Goal: Information Seeking & Learning: Learn about a topic

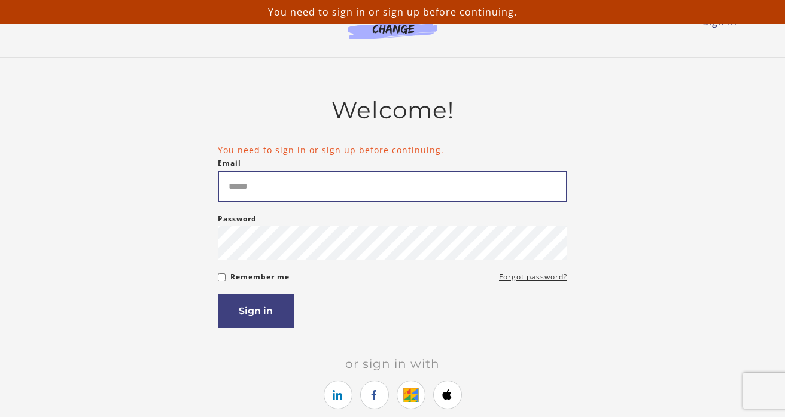
click at [289, 188] on input "Email" at bounding box center [393, 187] width 350 height 32
type input "**********"
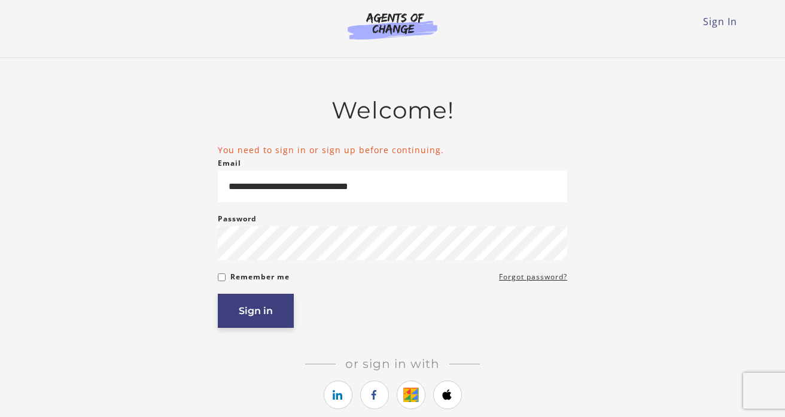
click at [257, 310] on button "Sign in" at bounding box center [256, 311] width 76 height 34
click at [269, 313] on button "Sign in" at bounding box center [256, 311] width 76 height 34
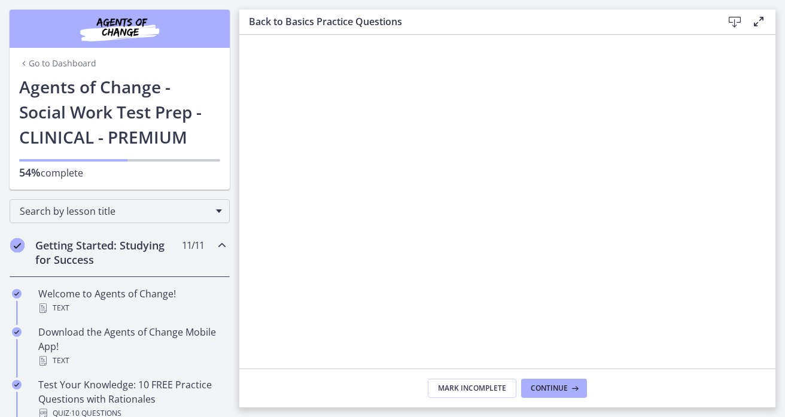
click at [125, 252] on h2 "Getting Started: Studying for Success" at bounding box center [108, 252] width 146 height 29
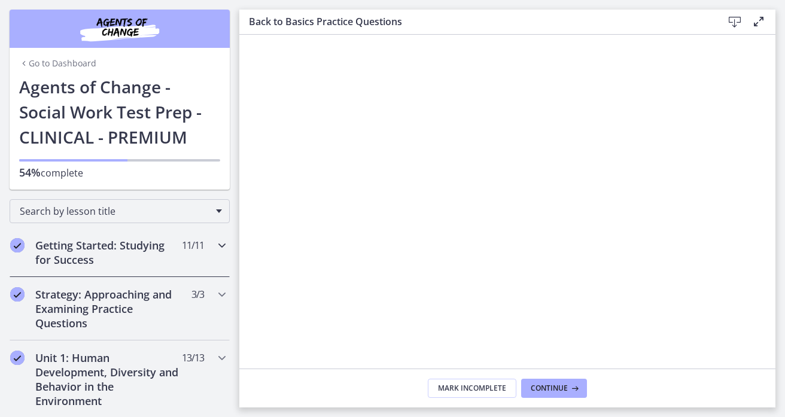
click at [124, 250] on h2 "Getting Started: Studying for Success" at bounding box center [108, 252] width 146 height 29
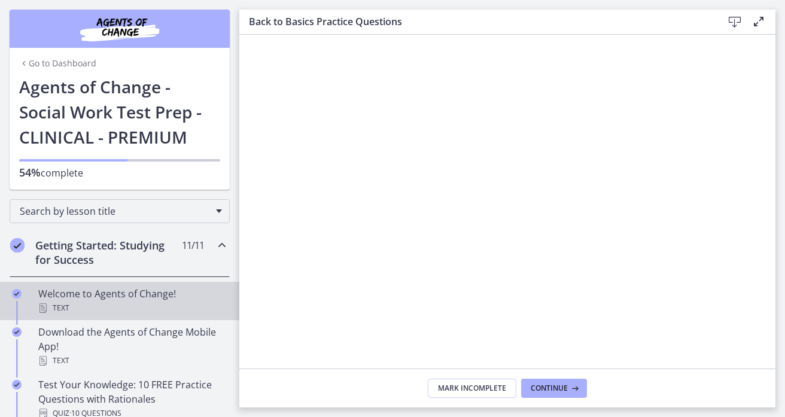
click at [119, 297] on div "Welcome to Agents of Change! Text" at bounding box center [131, 301] width 187 height 29
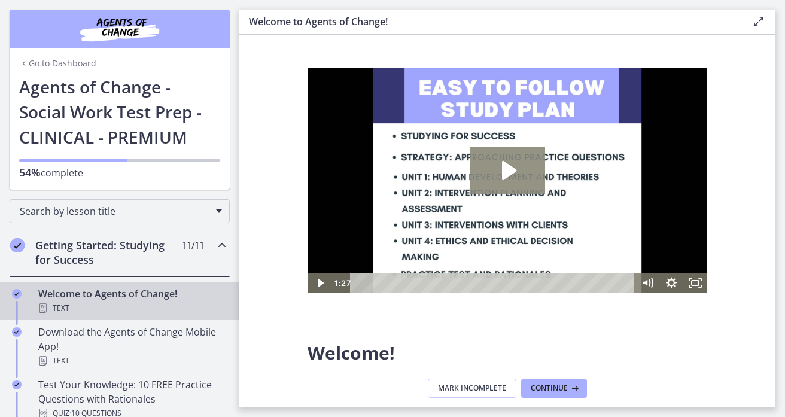
click at [509, 170] on icon "Play Video: c1o6hcmjueu5qasqsu00.mp4" at bounding box center [509, 170] width 14 height 19
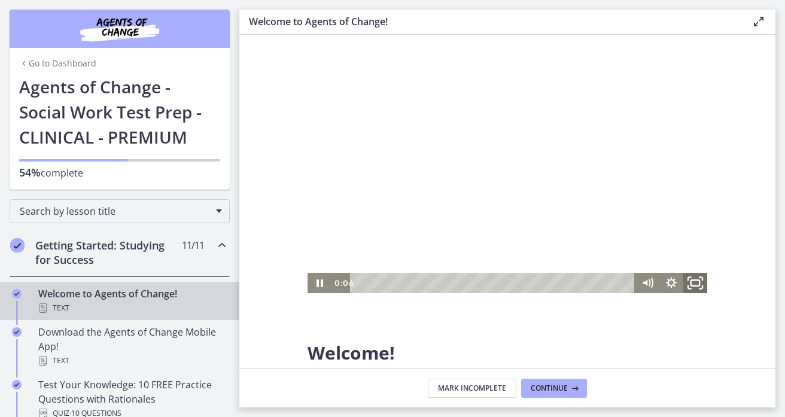
click at [696, 284] on icon "Fullscreen" at bounding box center [695, 283] width 29 height 25
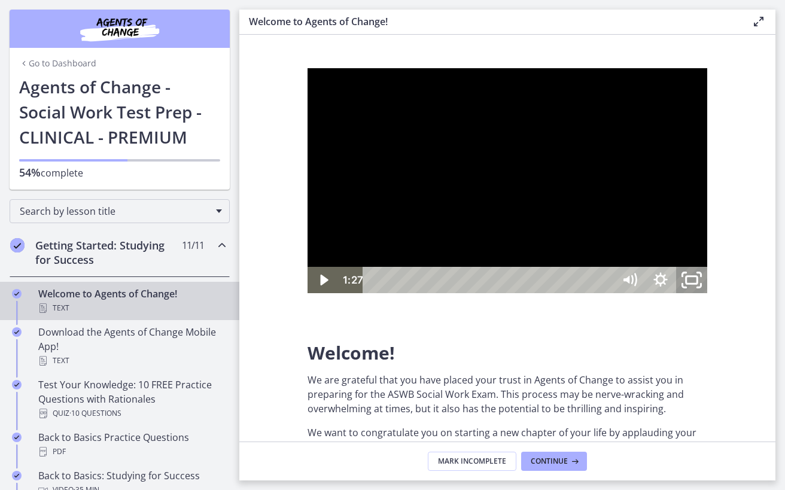
click at [711, 296] on icon "Unfullscreen" at bounding box center [691, 281] width 37 height 32
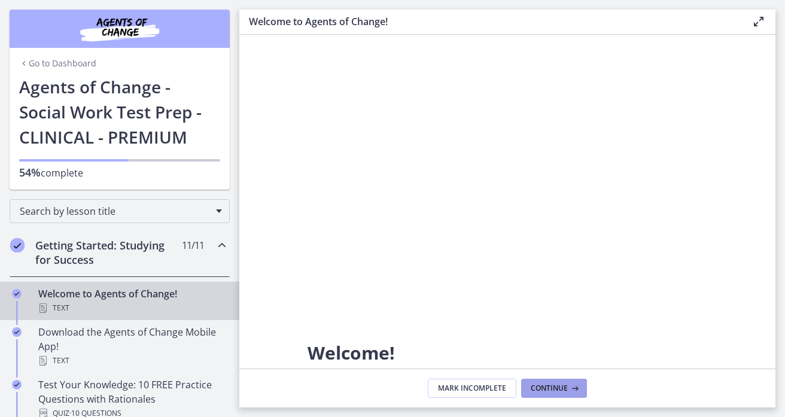
click at [565, 390] on span "Continue" at bounding box center [549, 389] width 37 height 10
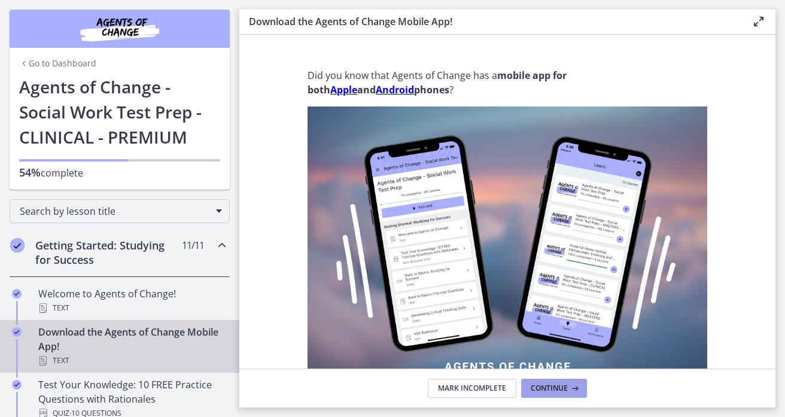
click at [554, 388] on span "Continue" at bounding box center [549, 389] width 37 height 10
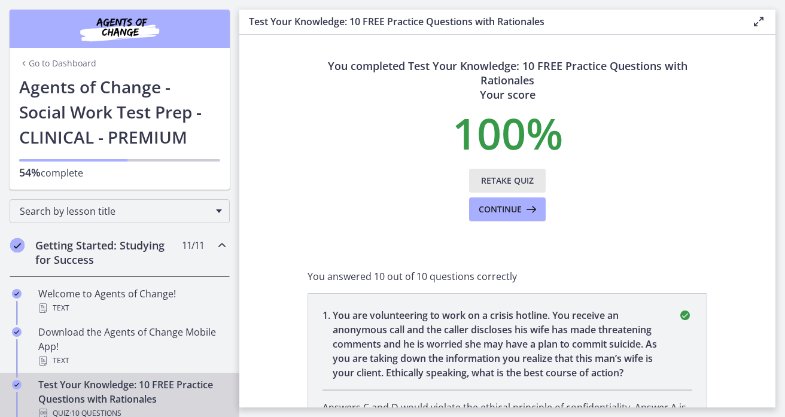
click at [528, 179] on span "Retake Quiz" at bounding box center [507, 181] width 53 height 14
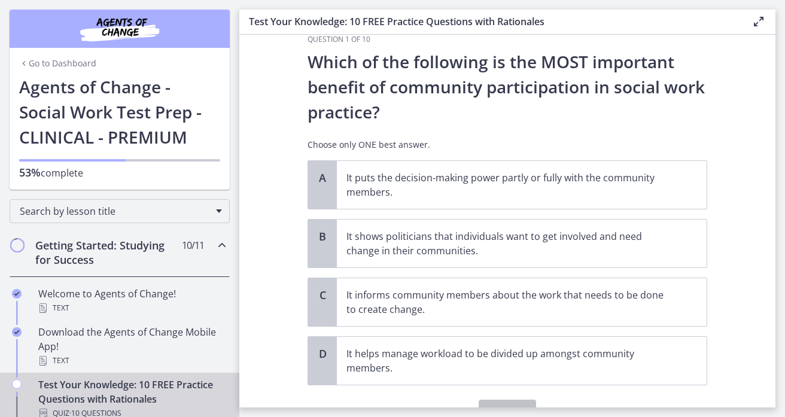
scroll to position [48, 0]
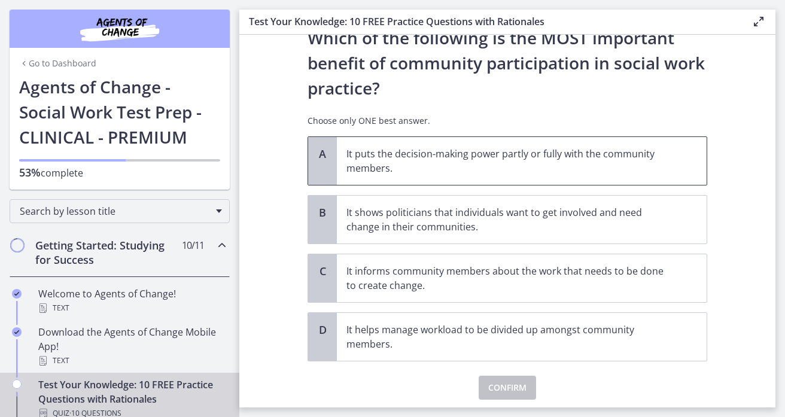
click at [568, 167] on p "It puts the decision-making power partly or fully with the community members." at bounding box center [510, 161] width 327 height 29
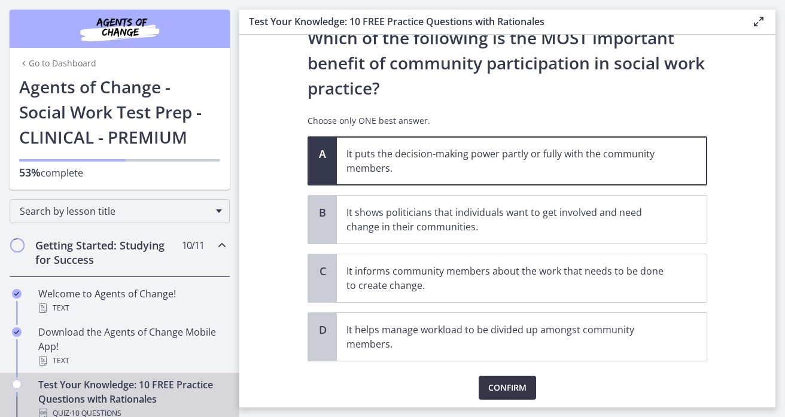
click at [515, 383] on span "Confirm" at bounding box center [508, 388] width 38 height 14
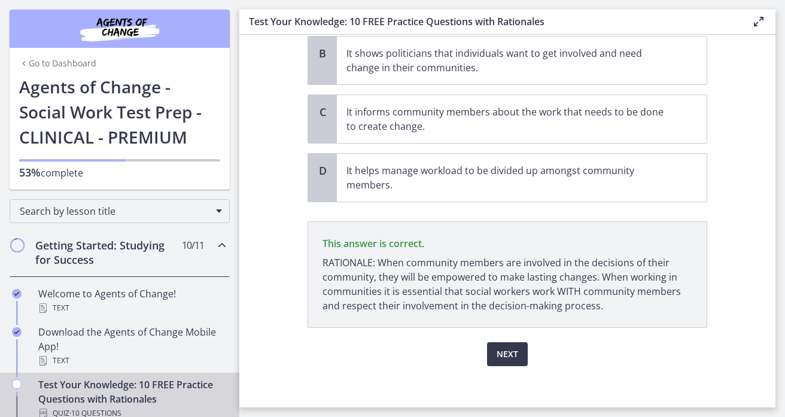
scroll to position [214, 0]
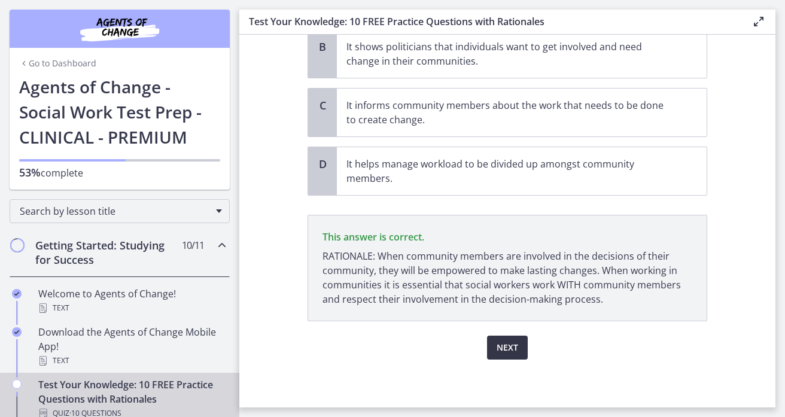
click at [508, 352] on span "Next" at bounding box center [508, 348] width 22 height 14
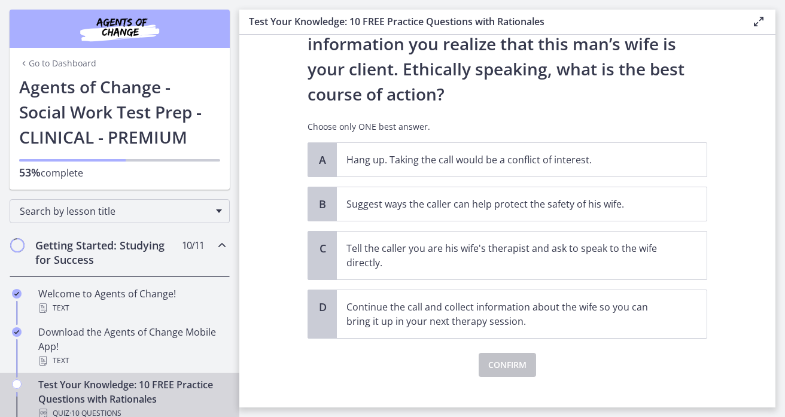
scroll to position [185, 0]
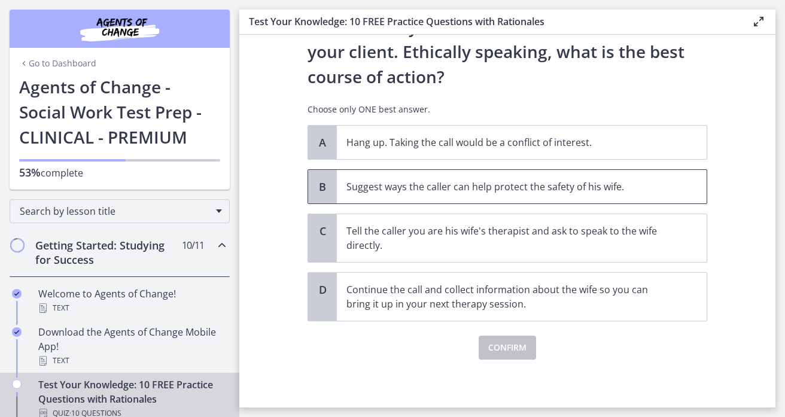
click at [469, 187] on p "Suggest ways the caller can help protect the safety of his wife." at bounding box center [510, 187] width 327 height 14
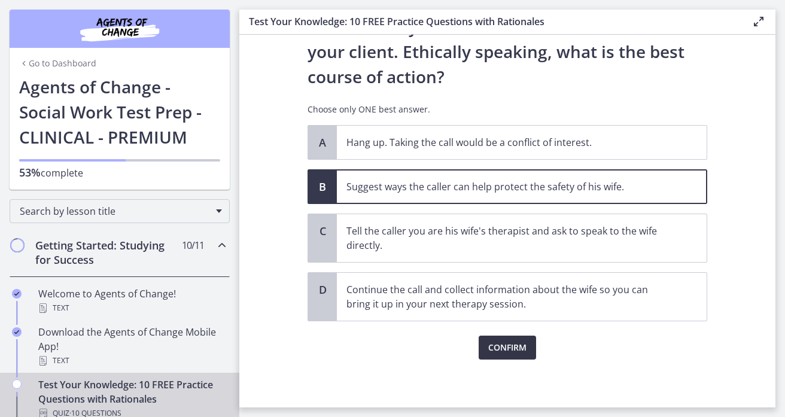
click at [513, 351] on span "Confirm" at bounding box center [508, 348] width 38 height 14
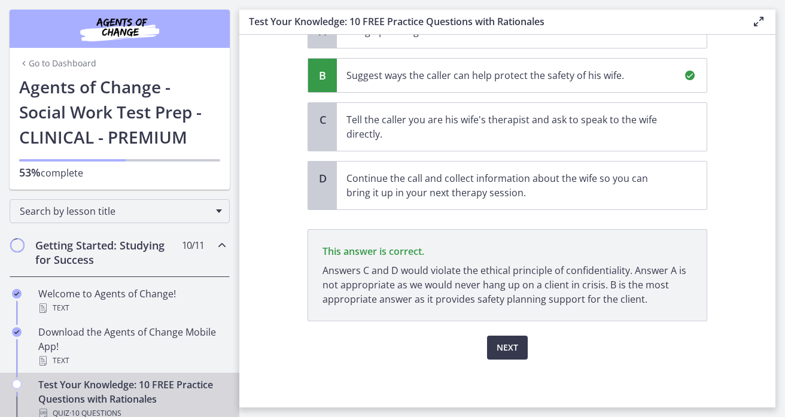
scroll to position [296, 0]
click at [509, 345] on span "Next" at bounding box center [508, 348] width 22 height 14
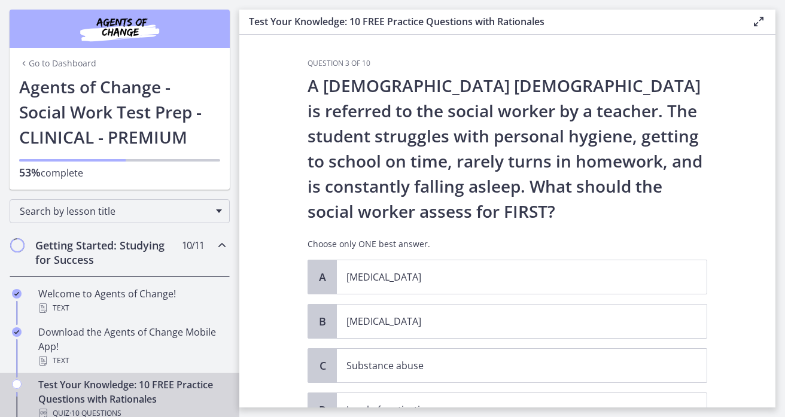
click at [749, 220] on section "Question 3 of 10 A 13-year-old male is referred to the social worker by a teach…" at bounding box center [507, 221] width 536 height 373
click at [732, 177] on section "Question 3 of 10 A 13-year-old male is referred to the social worker by a teach…" at bounding box center [507, 221] width 536 height 373
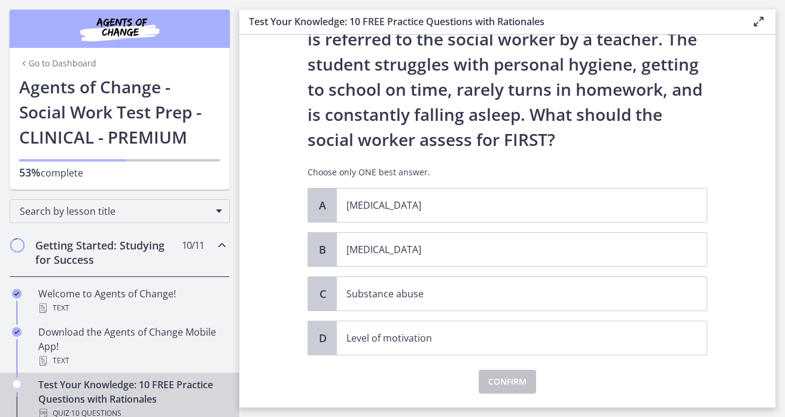
scroll to position [96, 0]
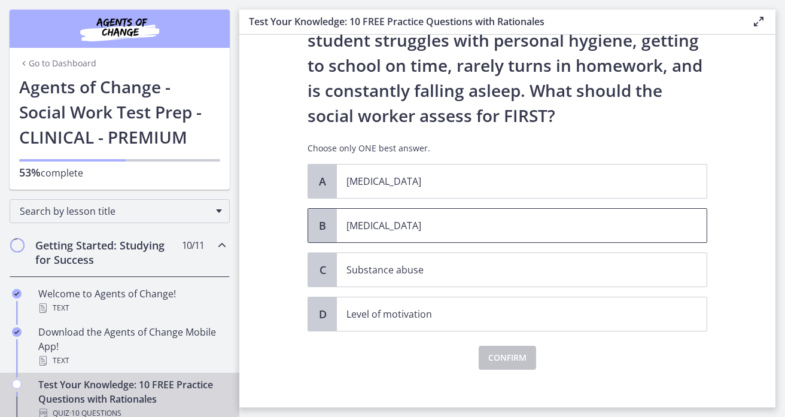
click at [417, 230] on p "Child neglect" at bounding box center [510, 226] width 327 height 14
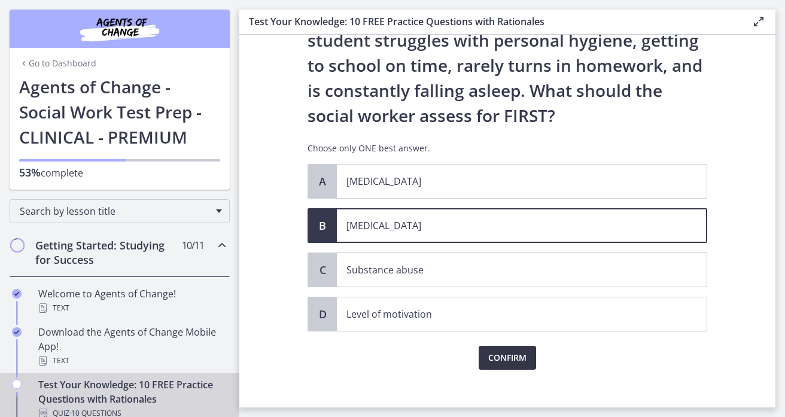
click at [515, 359] on span "Confirm" at bounding box center [508, 358] width 38 height 14
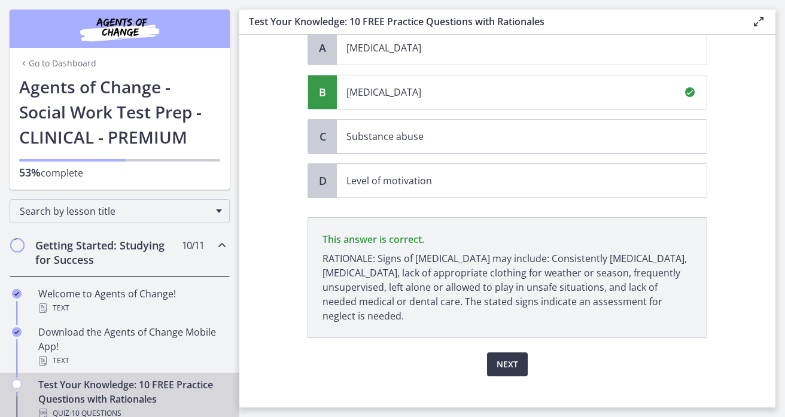
scroll to position [246, 0]
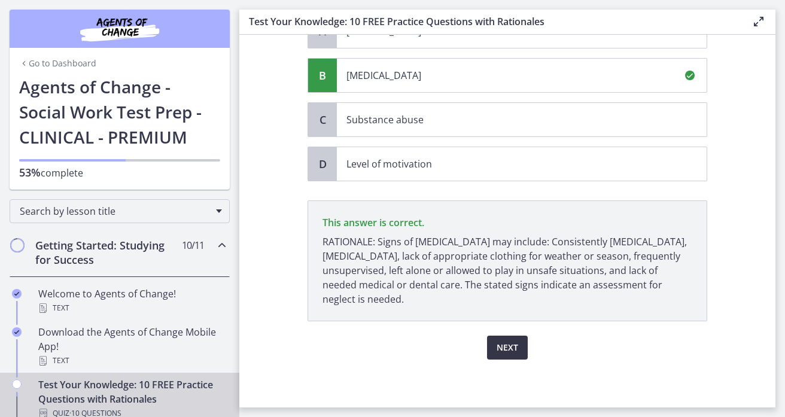
click at [512, 353] on span "Next" at bounding box center [508, 348] width 22 height 14
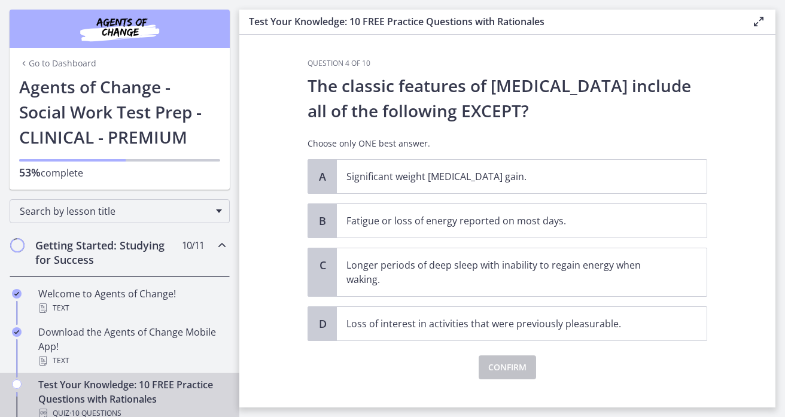
click at [738, 247] on section "Question 4 of 10 The classic features of depression include all of the followin…" at bounding box center [507, 221] width 536 height 373
click at [425, 266] on p "Longer periods of deep sleep with inability to regain energy when waking." at bounding box center [510, 272] width 327 height 29
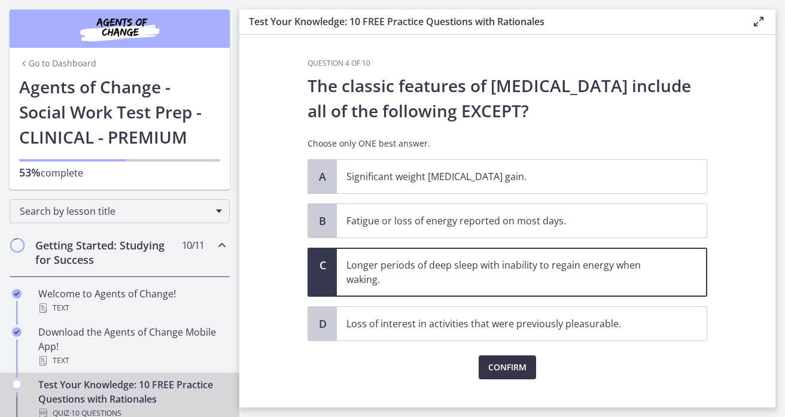
click at [503, 375] on button "Confirm" at bounding box center [507, 368] width 57 height 24
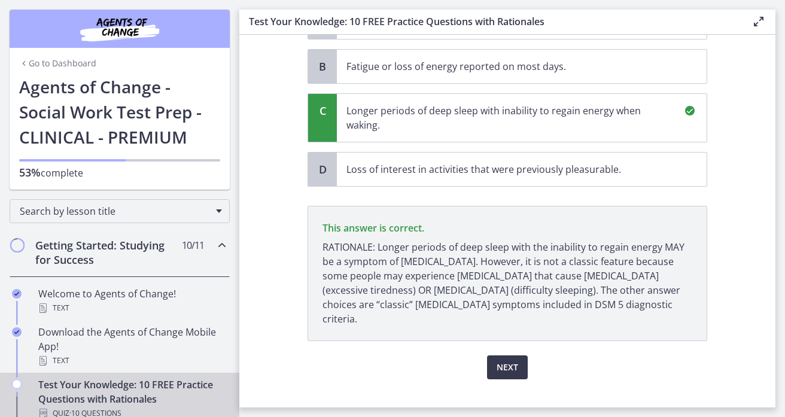
scroll to position [160, 0]
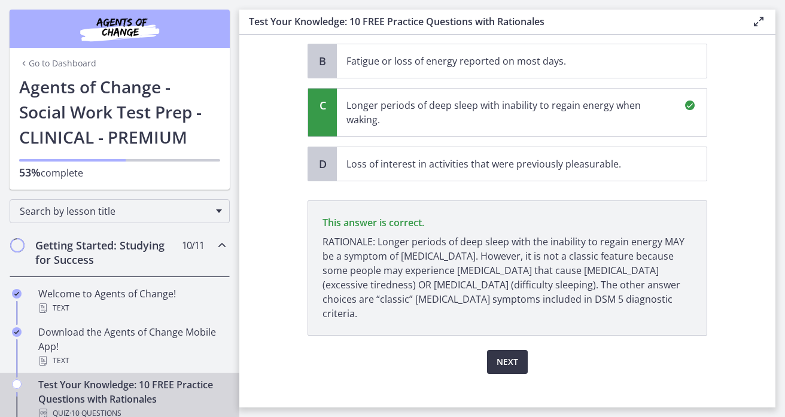
click at [511, 355] on span "Next" at bounding box center [508, 362] width 22 height 14
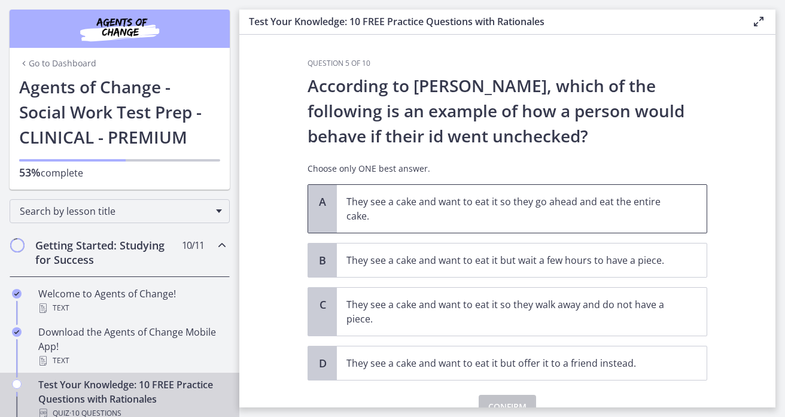
click at [613, 200] on p "They see a cake and want to eat it so they go ahead and eat the entire cake." at bounding box center [510, 209] width 327 height 29
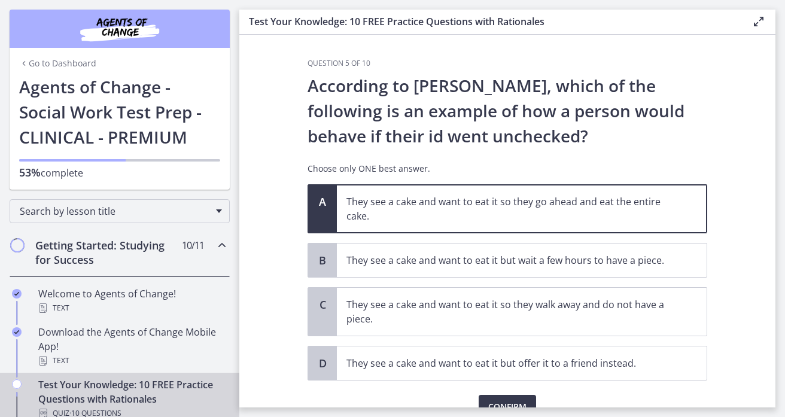
click at [747, 364] on section "Question 5 of 10 According to Freud, which of the following is an example of ho…" at bounding box center [507, 221] width 536 height 373
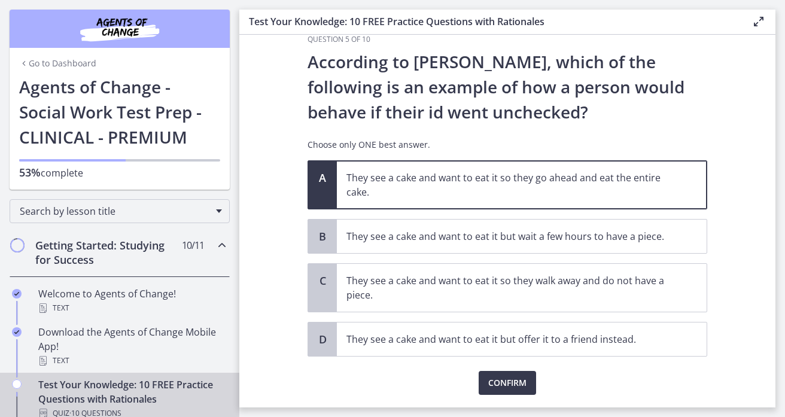
scroll to position [48, 0]
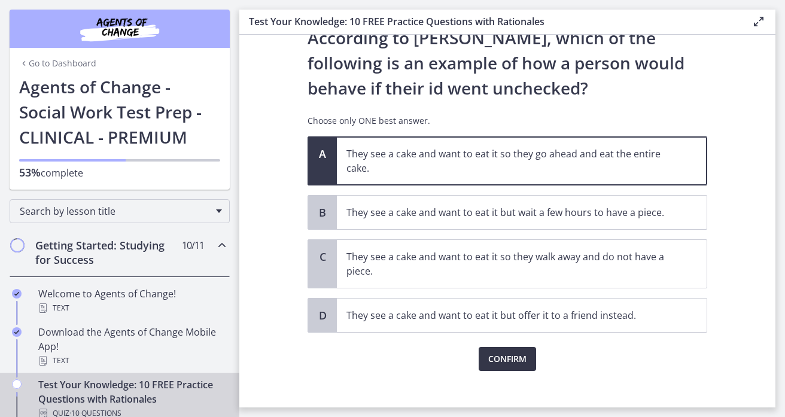
click at [516, 359] on span "Confirm" at bounding box center [508, 359] width 38 height 14
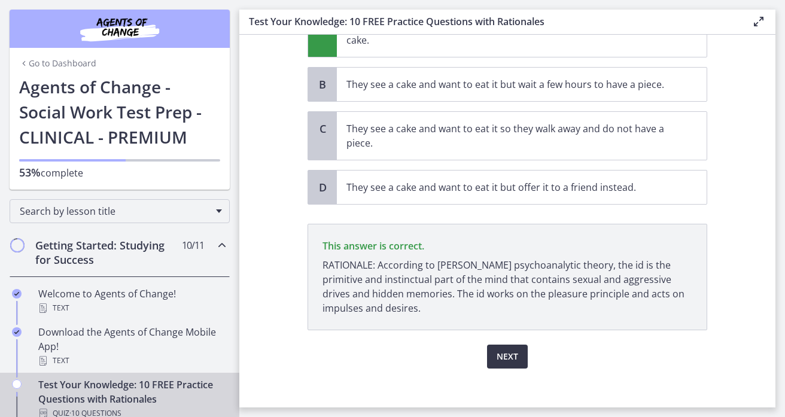
scroll to position [185, 0]
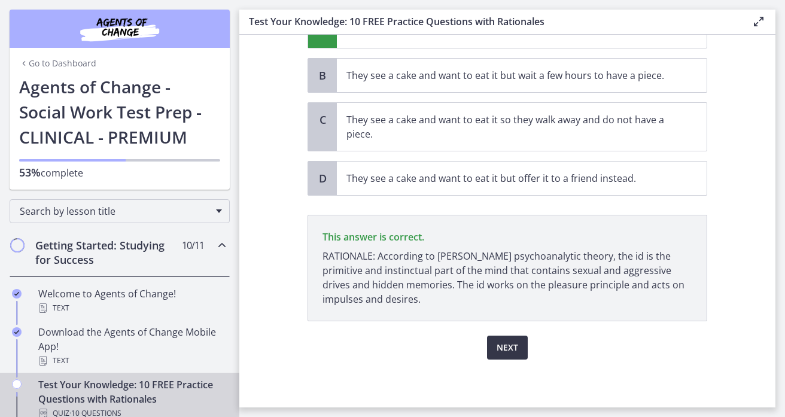
click at [514, 353] on span "Next" at bounding box center [508, 348] width 22 height 14
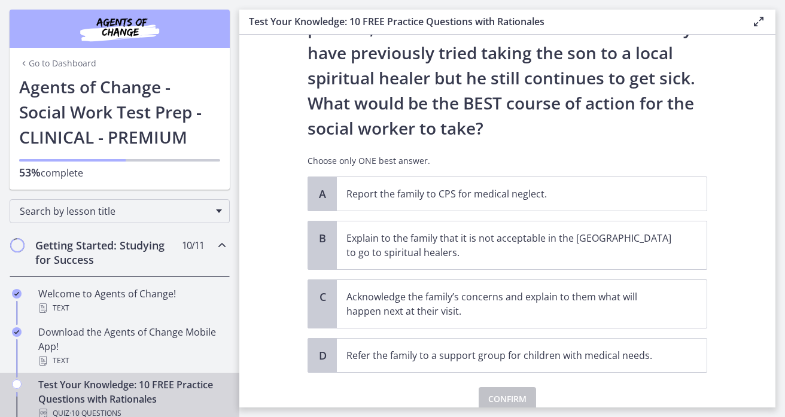
scroll to position [216, 0]
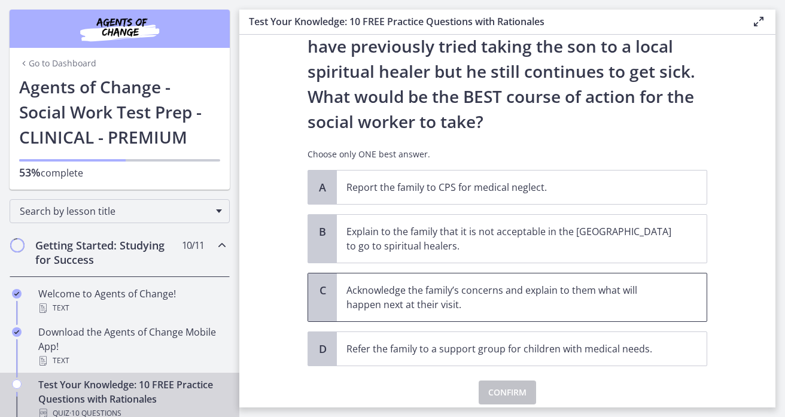
click at [522, 290] on p "Acknowledge the family’s concerns and explain to them what will happen next at …" at bounding box center [510, 297] width 327 height 29
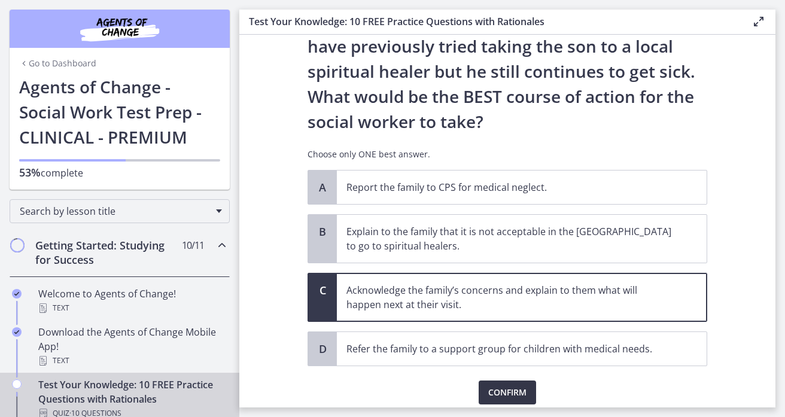
click at [508, 392] on span "Confirm" at bounding box center [508, 393] width 38 height 14
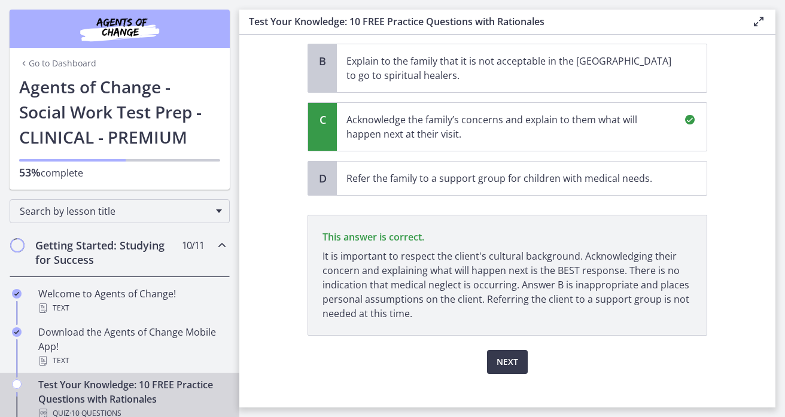
scroll to position [401, 0]
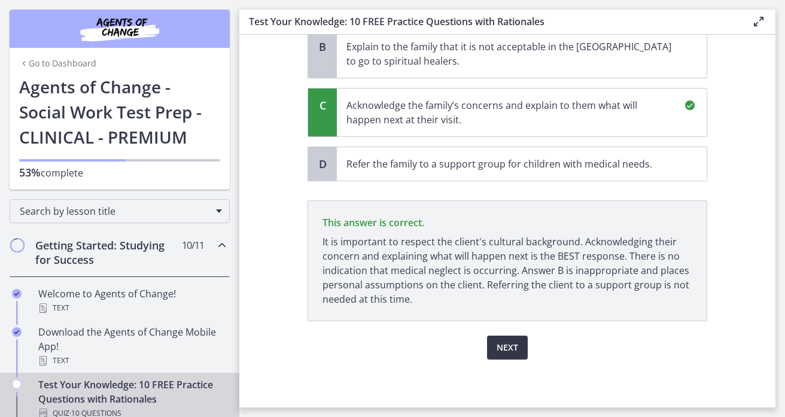
click at [506, 350] on span "Next" at bounding box center [508, 348] width 22 height 14
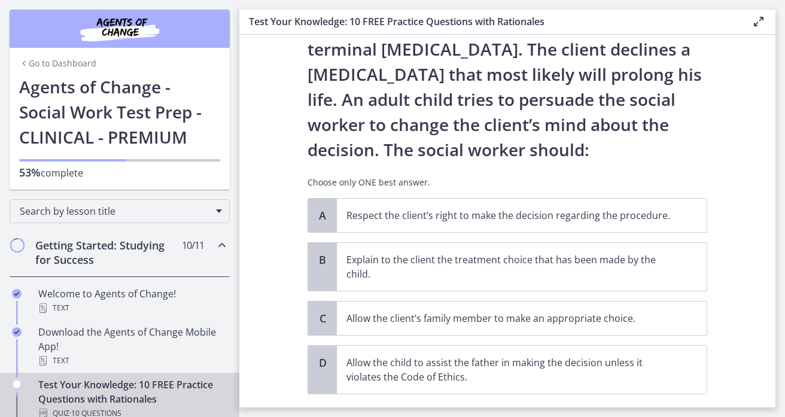
scroll to position [96, 0]
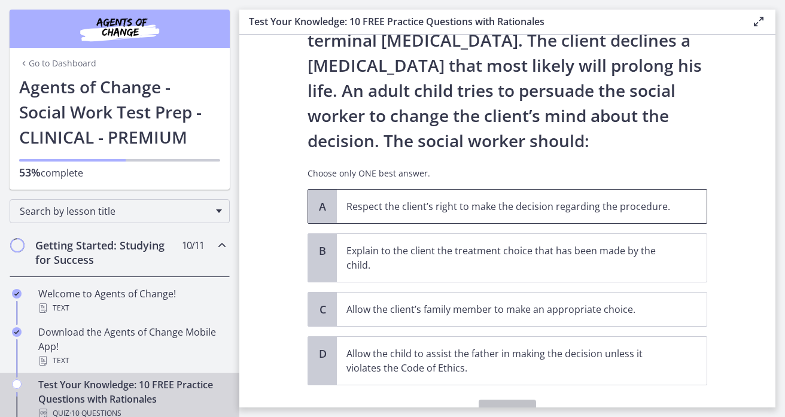
click at [540, 214] on span "Respect the client’s right to make the decision regarding the procedure." at bounding box center [522, 207] width 370 height 34
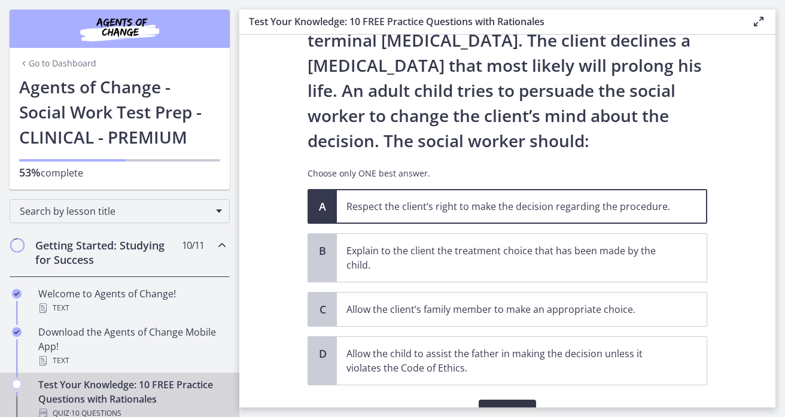
click at [521, 405] on span "Confirm" at bounding box center [508, 412] width 38 height 14
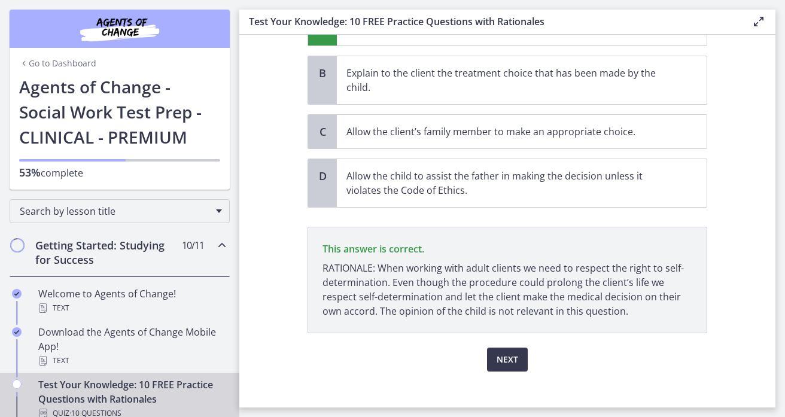
scroll to position [286, 0]
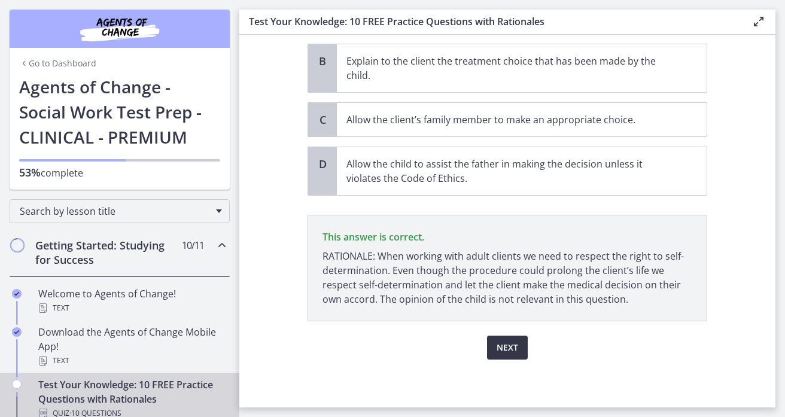
click at [512, 355] on button "Next" at bounding box center [507, 348] width 41 height 24
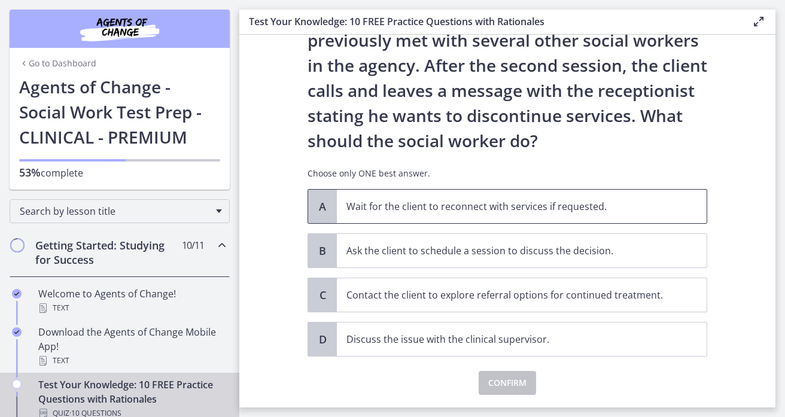
scroll to position [120, 0]
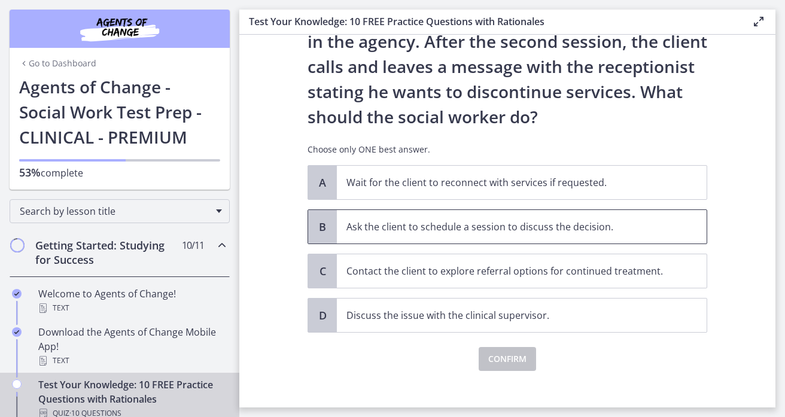
click at [498, 228] on p "Ask the client to schedule a session to discuss the decision." at bounding box center [510, 227] width 327 height 14
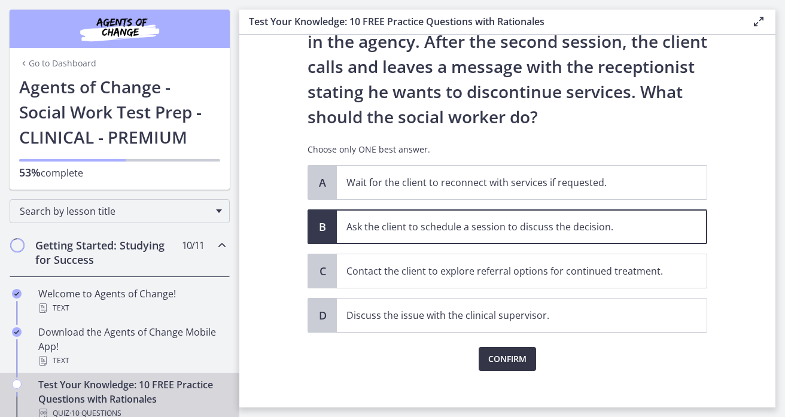
click at [516, 356] on span "Confirm" at bounding box center [508, 359] width 38 height 14
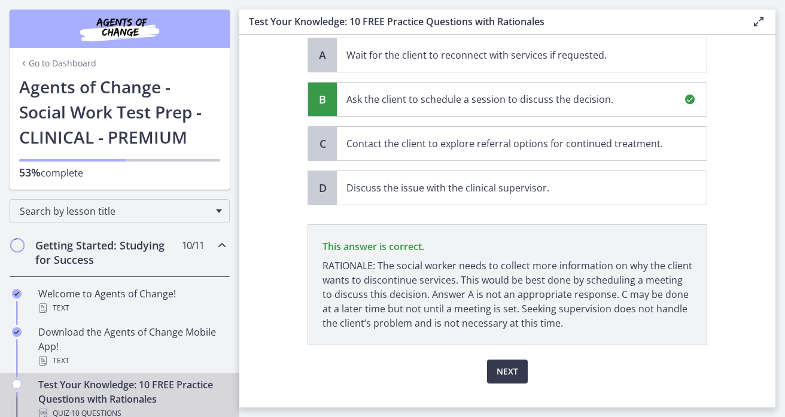
scroll to position [271, 0]
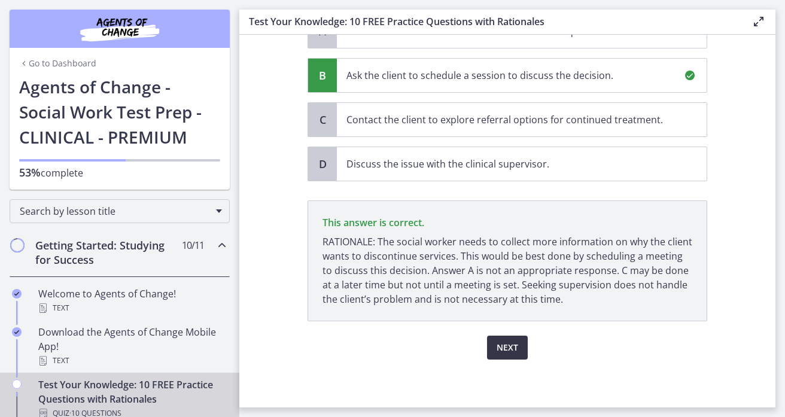
click at [511, 350] on span "Next" at bounding box center [508, 348] width 22 height 14
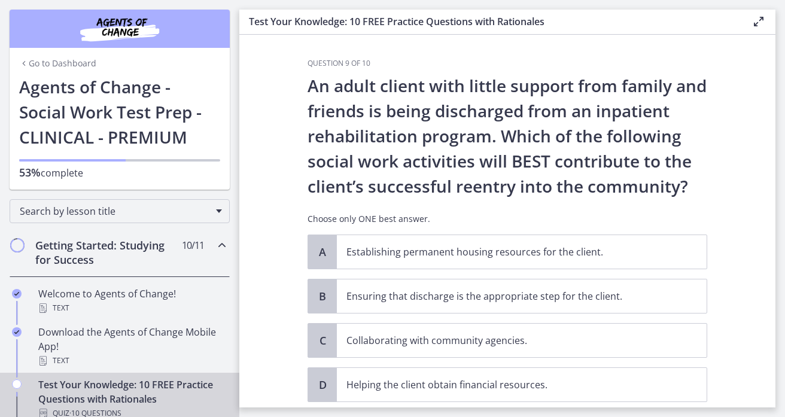
click at [722, 188] on section "Question 9 of 10 An adult client with little support from family and friends is…" at bounding box center [507, 221] width 536 height 373
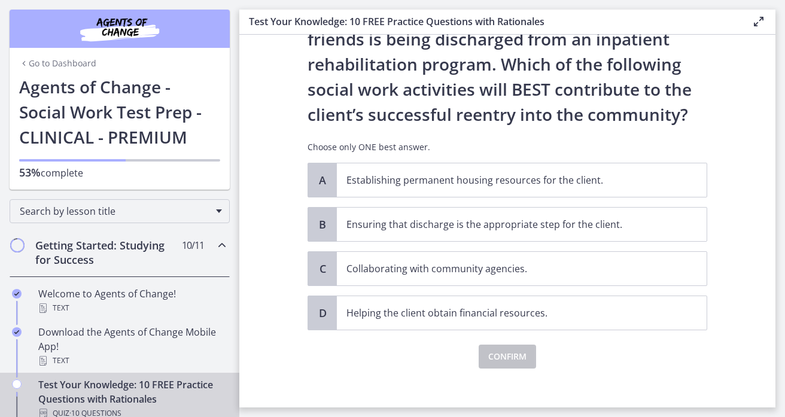
scroll to position [48, 0]
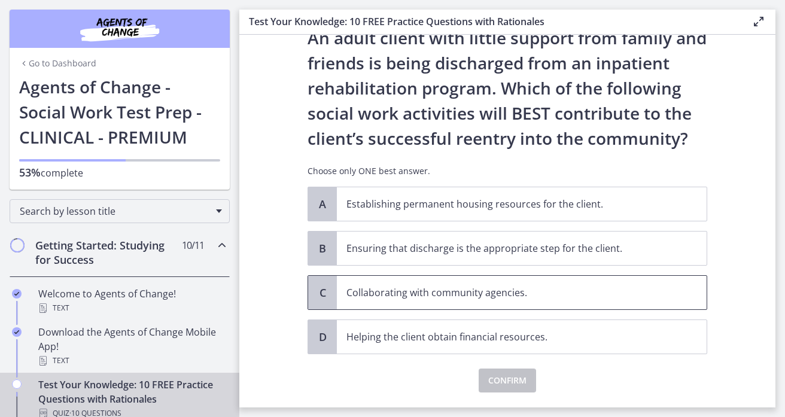
click at [524, 292] on p "Collaborating with community agencies." at bounding box center [510, 293] width 327 height 14
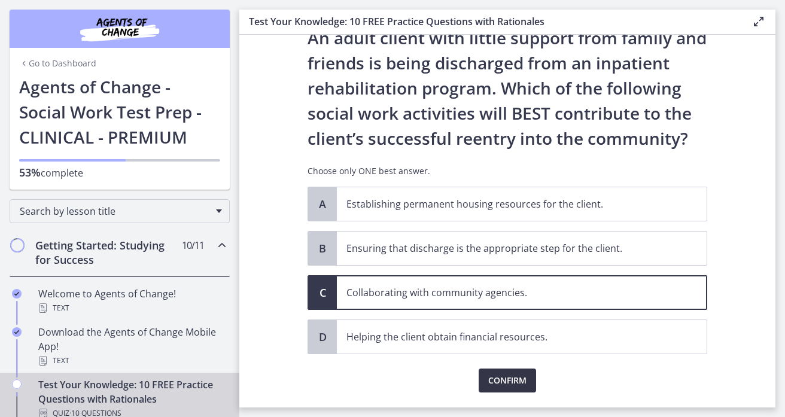
click at [523, 381] on span "Confirm" at bounding box center [508, 381] width 38 height 14
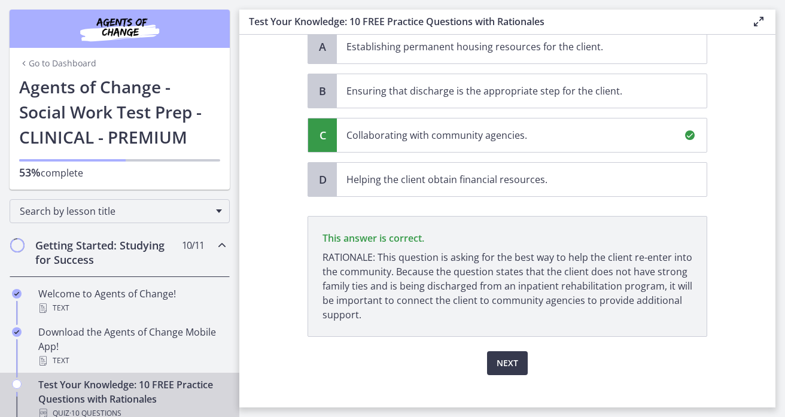
scroll to position [221, 0]
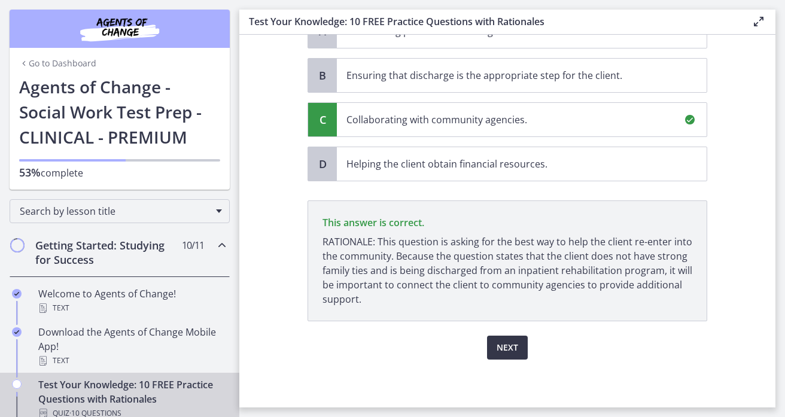
click at [515, 348] on span "Next" at bounding box center [508, 348] width 22 height 14
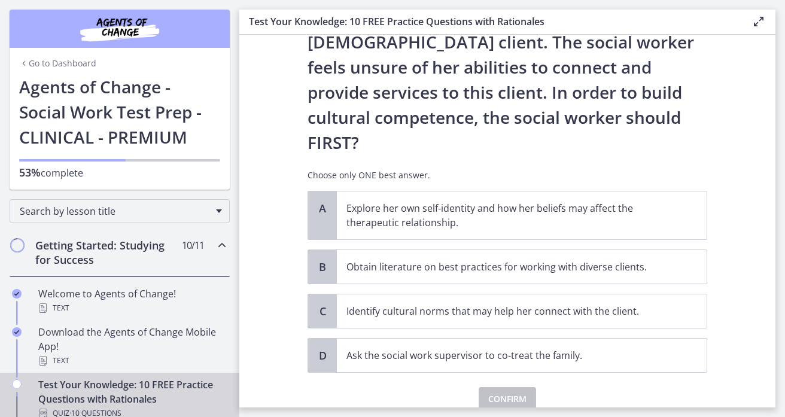
scroll to position [196, 0]
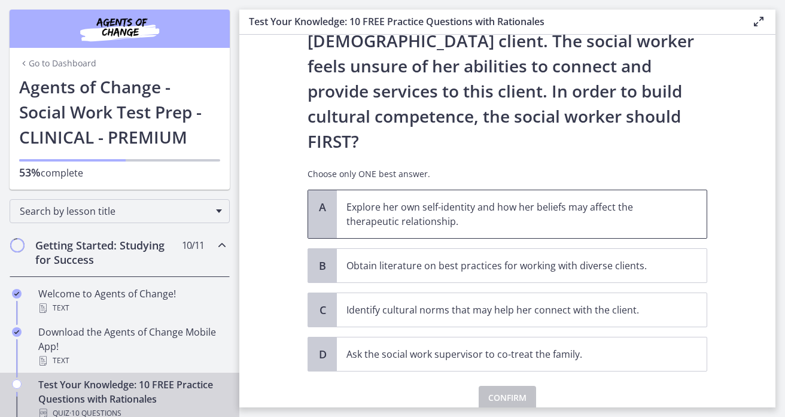
click at [593, 200] on p "Explore her own self-identity and how her beliefs may affect the therapeutic re…" at bounding box center [510, 214] width 327 height 29
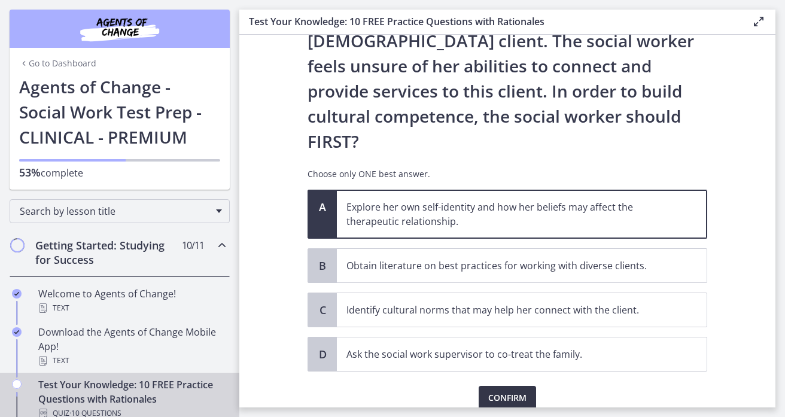
click at [518, 391] on span "Confirm" at bounding box center [508, 398] width 38 height 14
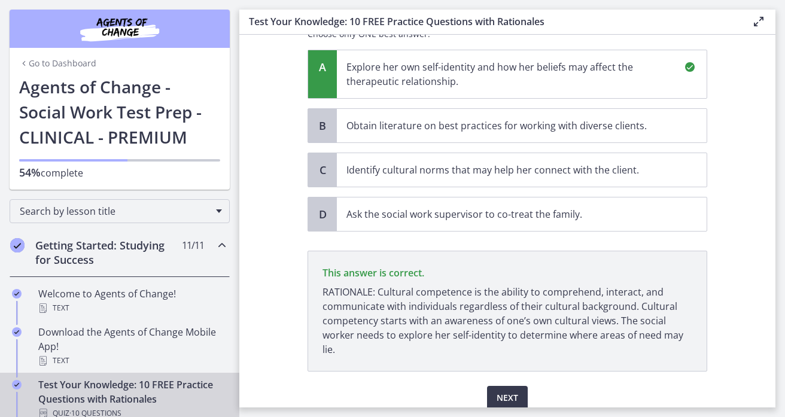
scroll to position [336, 0]
click at [507, 391] on span "Next" at bounding box center [508, 398] width 22 height 14
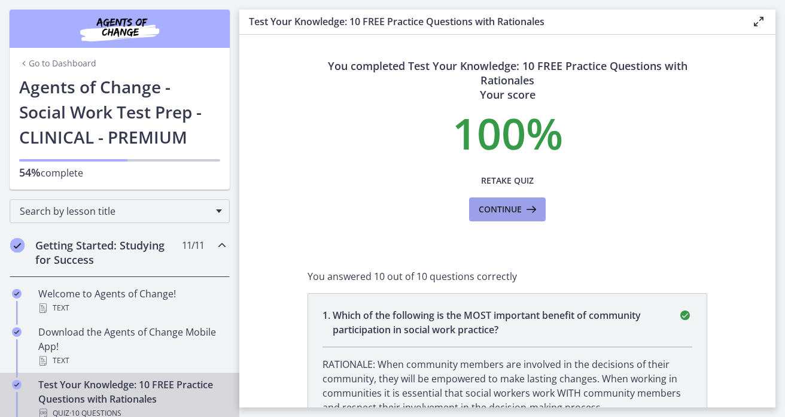
click at [509, 217] on button "Continue" at bounding box center [507, 210] width 77 height 24
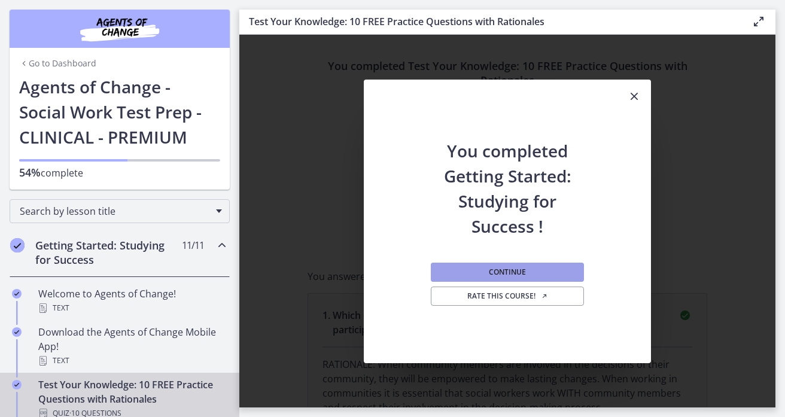
click at [532, 272] on button "Continue" at bounding box center [507, 272] width 153 height 19
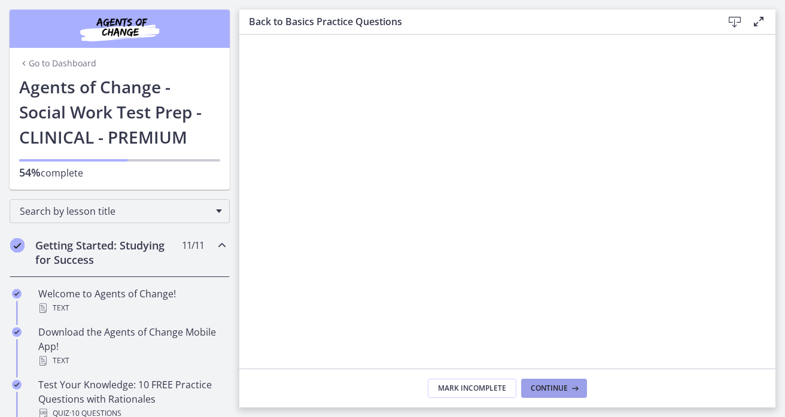
click at [557, 387] on span "Continue" at bounding box center [549, 389] width 37 height 10
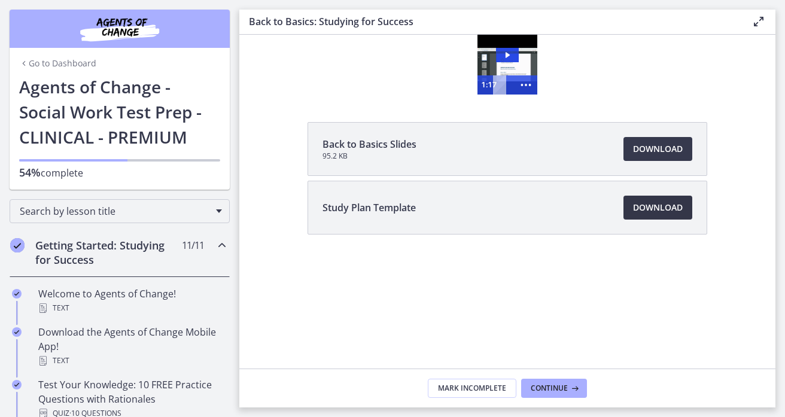
click at [674, 208] on span "Download Opens in a new window" at bounding box center [658, 208] width 50 height 14
click at [663, 208] on span "Download Opens in a new window" at bounding box center [658, 208] width 50 height 14
click at [553, 387] on span "Continue" at bounding box center [549, 389] width 37 height 10
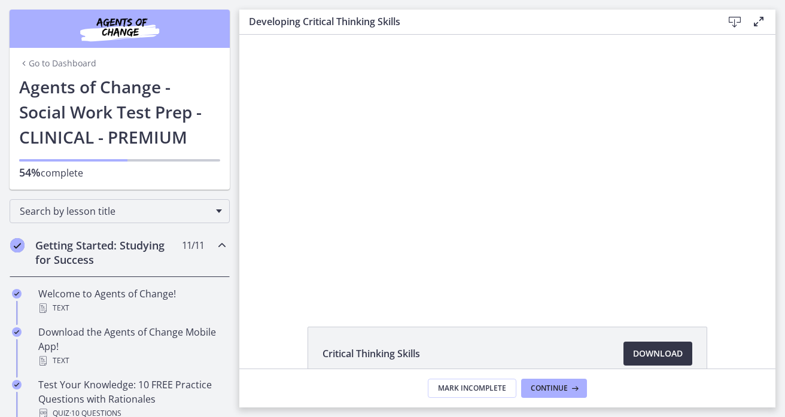
click at [659, 354] on span "Download Opens in a new window" at bounding box center [658, 354] width 50 height 14
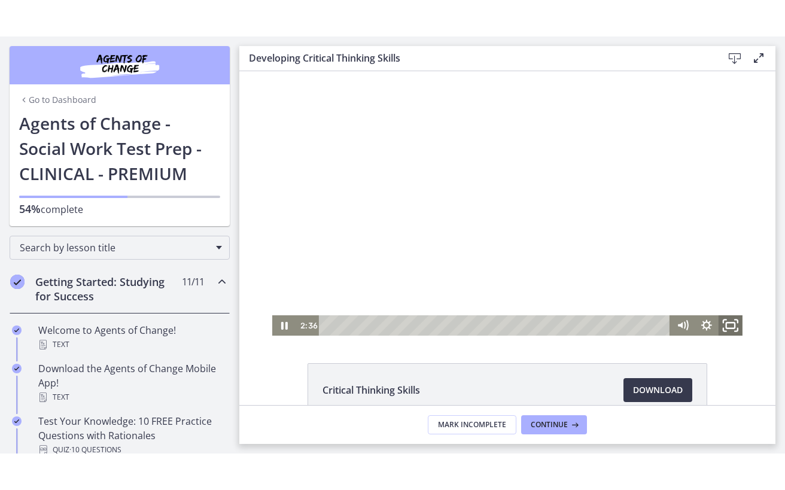
click at [733, 324] on icon "Fullscreen" at bounding box center [731, 326] width 29 height 25
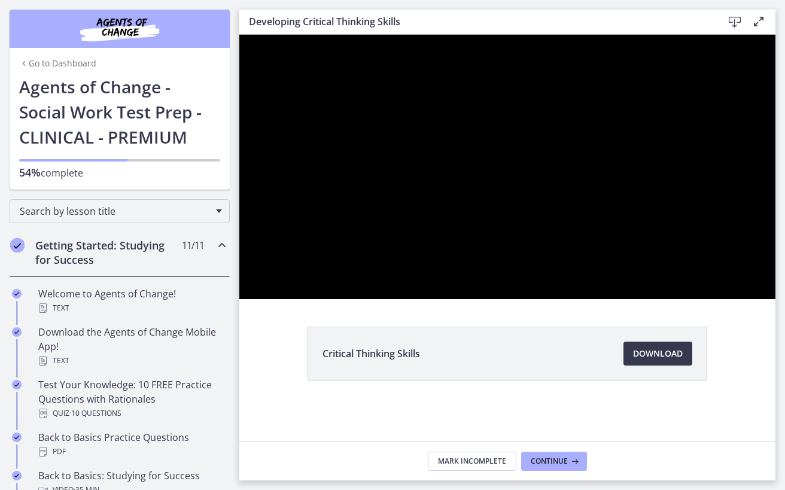
click at [776, 299] on div at bounding box center [507, 167] width 536 height 265
